Goal: Obtain resource: Download file/media

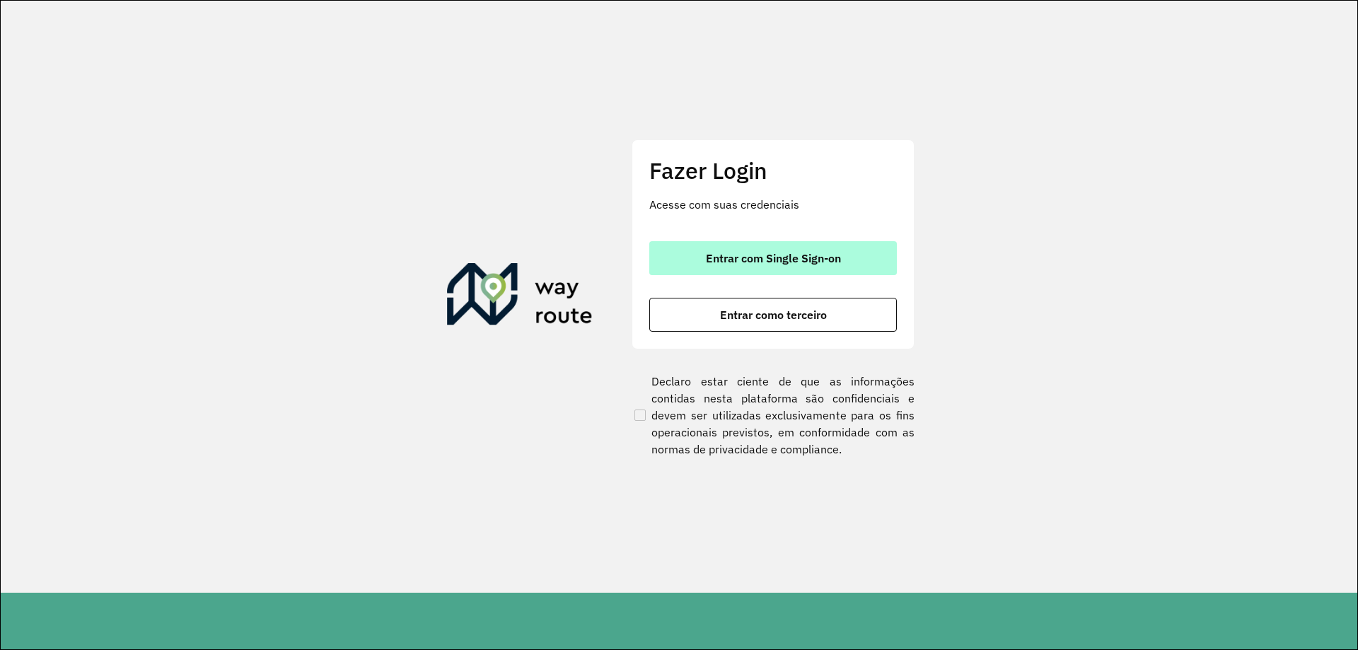
click at [838, 267] on button "Entrar com Single Sign-on" at bounding box center [774, 258] width 248 height 34
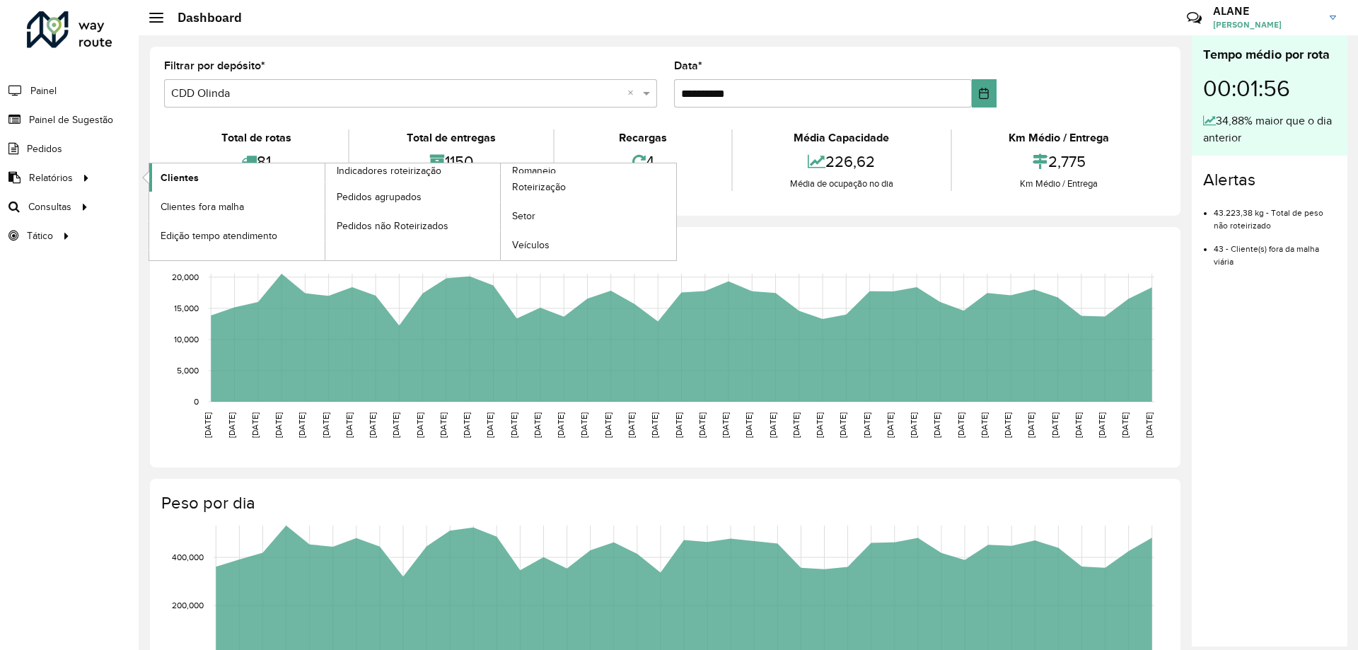
click at [187, 175] on span "Clientes" at bounding box center [180, 178] width 38 height 15
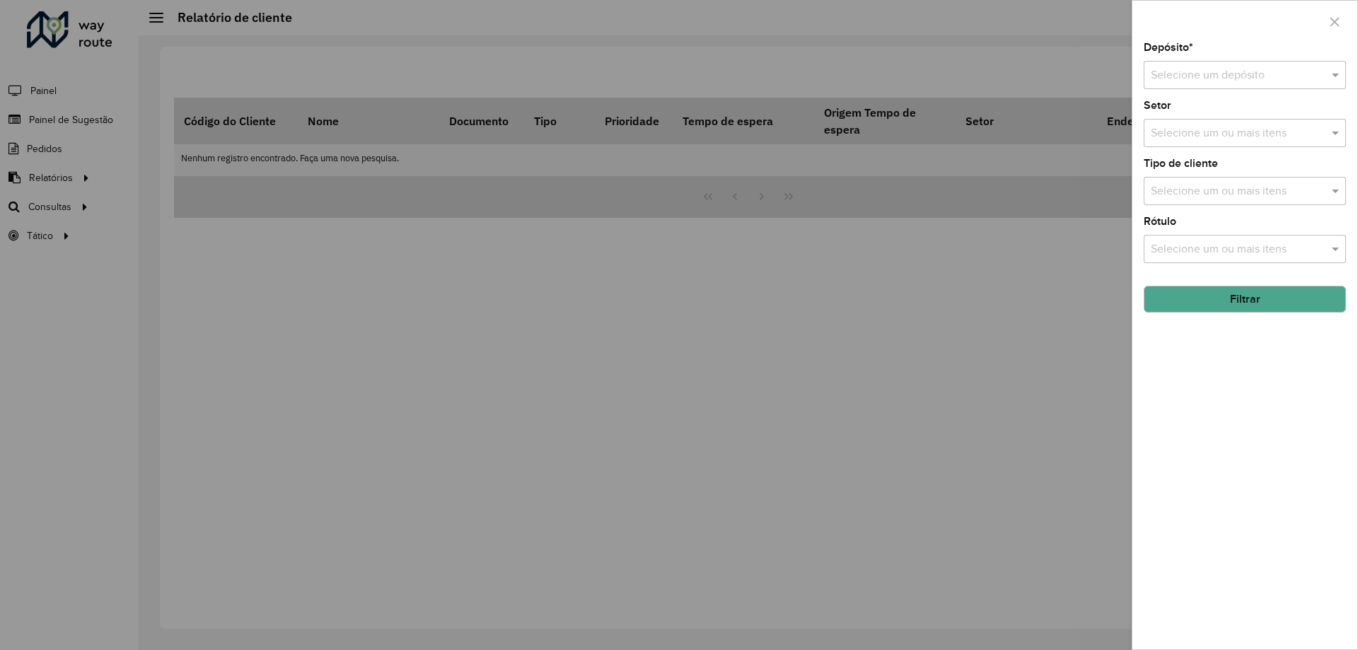
click at [1184, 76] on input "text" at bounding box center [1231, 75] width 160 height 17
click at [1188, 137] on span "CDD Olinda" at bounding box center [1179, 140] width 59 height 12
click at [1213, 306] on button "Filtrar" at bounding box center [1245, 299] width 202 height 27
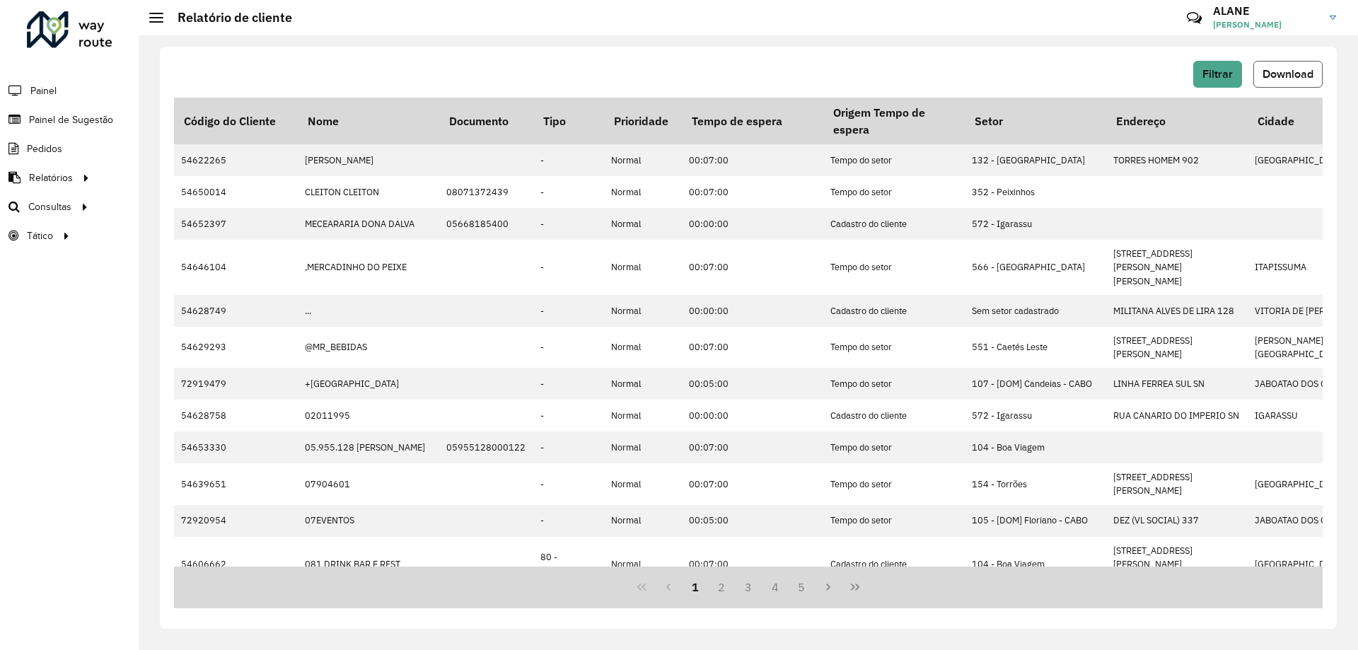
click at [1299, 64] on button "Download" at bounding box center [1288, 74] width 69 height 27
